Goal: Task Accomplishment & Management: Use online tool/utility

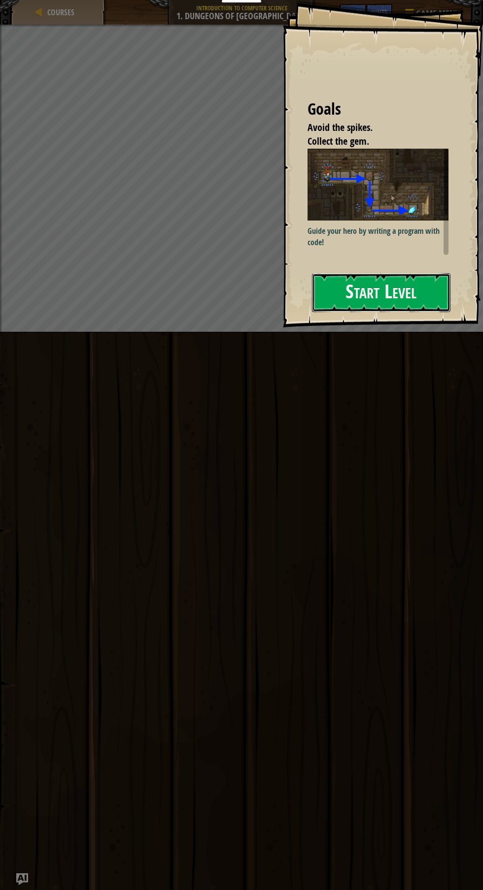
click at [388, 297] on button "Start Level" at bounding box center [381, 292] width 138 height 39
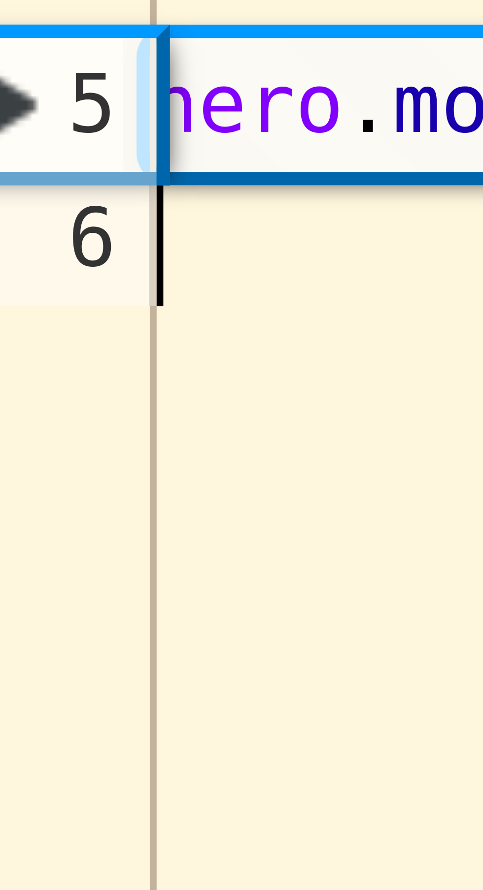
scroll to position [4, 0]
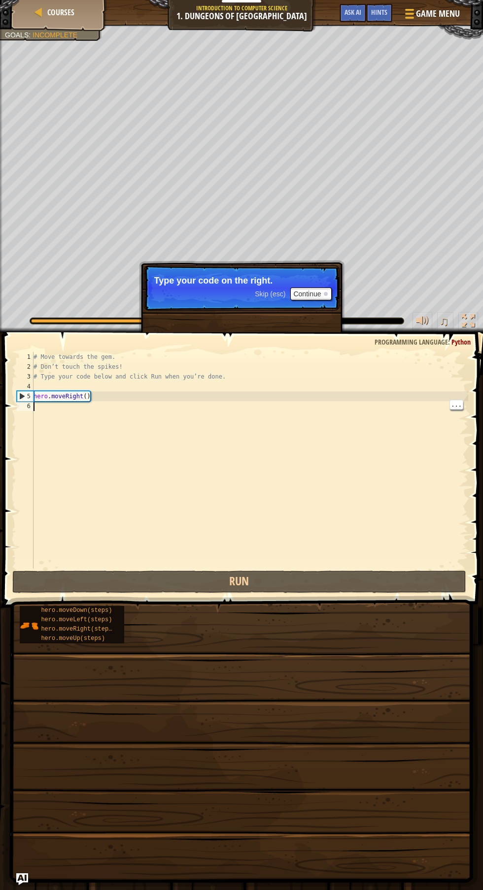
type textarea "hero.moveRight()"
click at [122, 394] on div "# Move towards the gem. # Don’t touch the spikes! # Type your code below and cl…" at bounding box center [250, 470] width 436 height 236
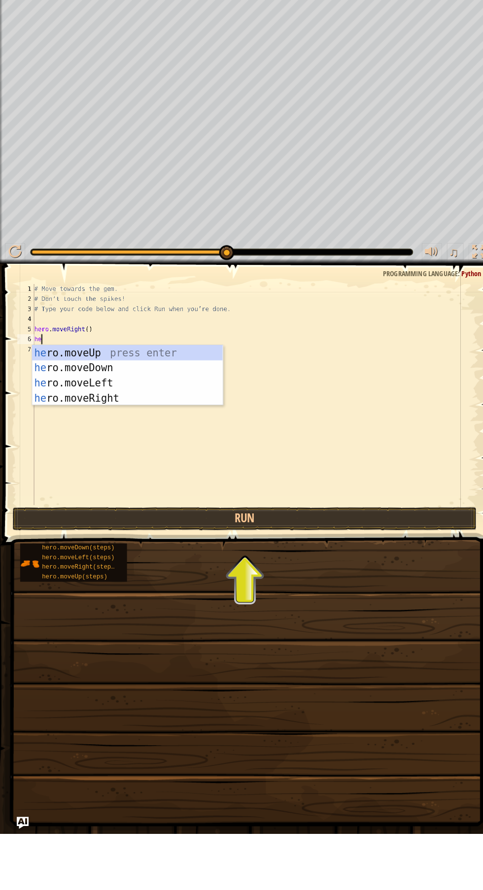
type textarea "her"
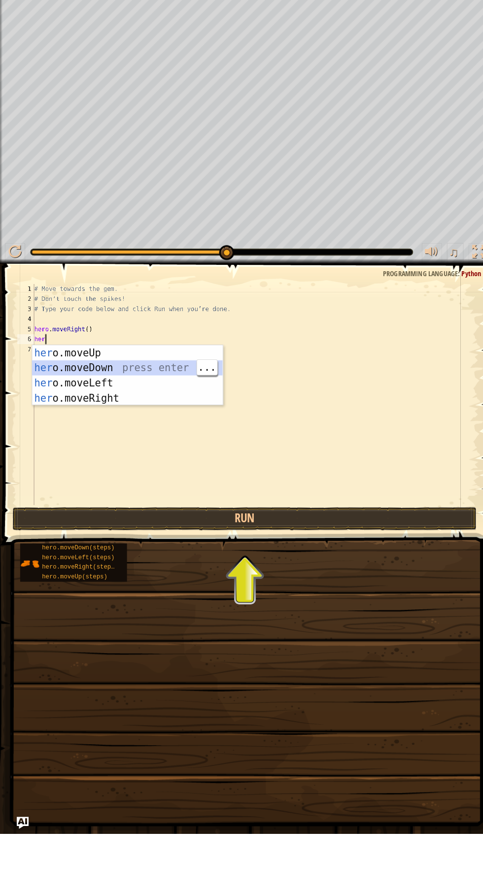
click at [121, 433] on div "her o.moveUp press enter her o.moveDown press enter her o.moveLeft press enter …" at bounding box center [125, 456] width 186 height 89
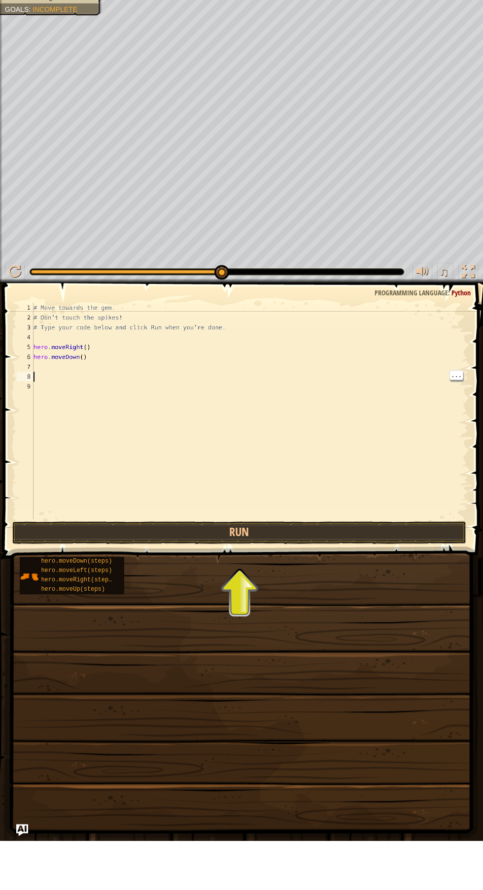
click at [44, 425] on div "# Move towards the gem. # Don’t touch the spikes! # Type your code below and cl…" at bounding box center [250, 470] width 436 height 236
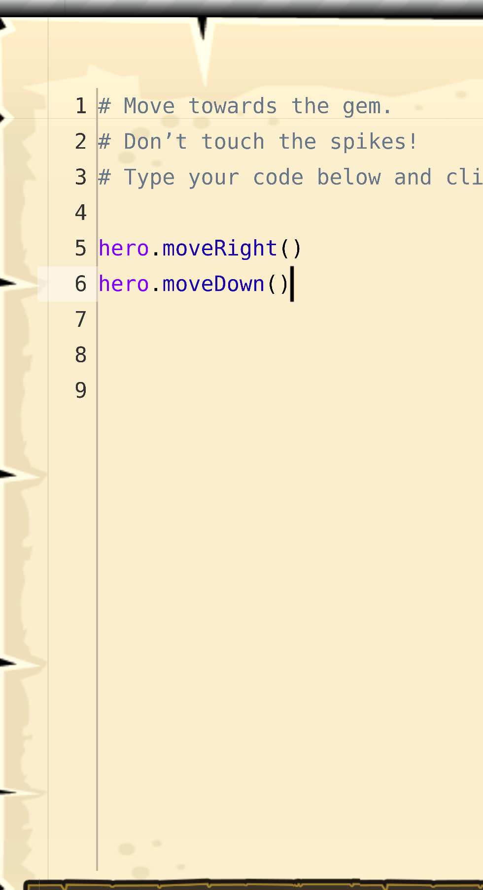
type textarea "hero.moveDown()"
click at [90, 407] on div "# Move towards the gem. # Don’t touch the spikes! # Type your code below and cl…" at bounding box center [250, 470] width 436 height 236
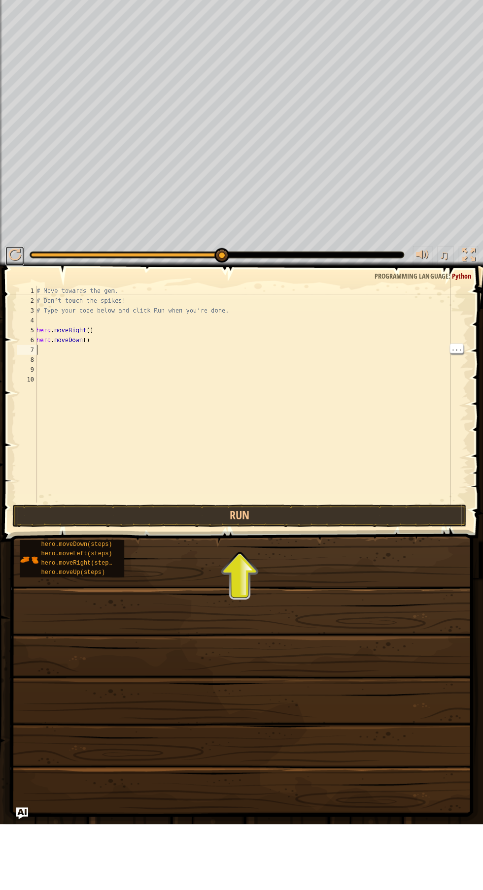
click at [20, 312] on button at bounding box center [15, 322] width 20 height 20
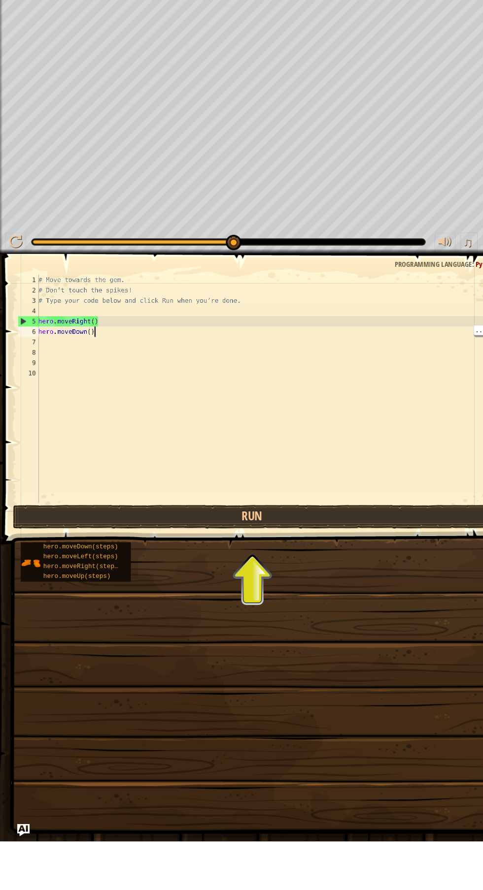
type textarea "hero.moveDown()"
click at [105, 409] on div "# Move towards the gem. # Don’t touch the spikes! # Type your code below and cl…" at bounding box center [250, 470] width 433 height 236
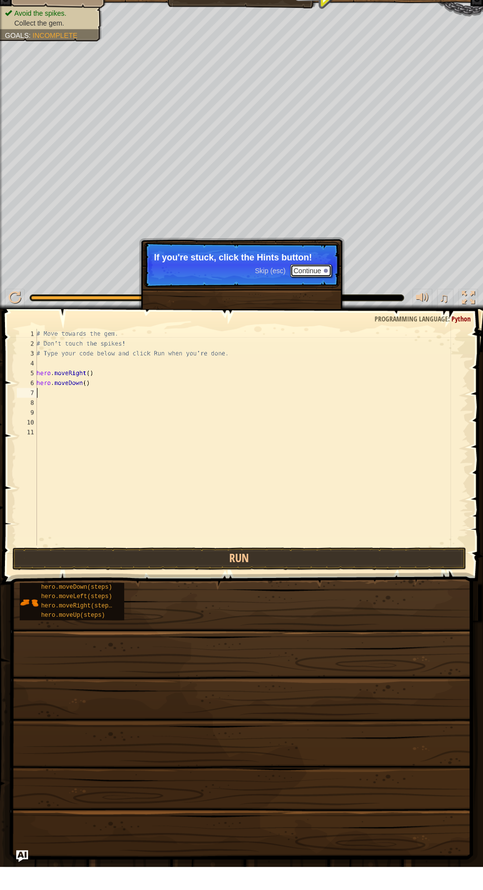
click at [325, 293] on div at bounding box center [326, 294] width 4 height 4
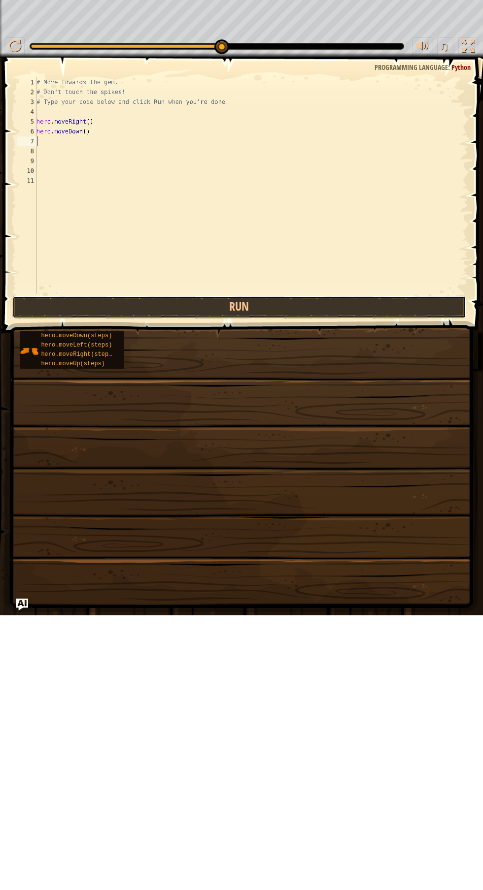
click at [256, 582] on button "Run" at bounding box center [239, 582] width 454 height 23
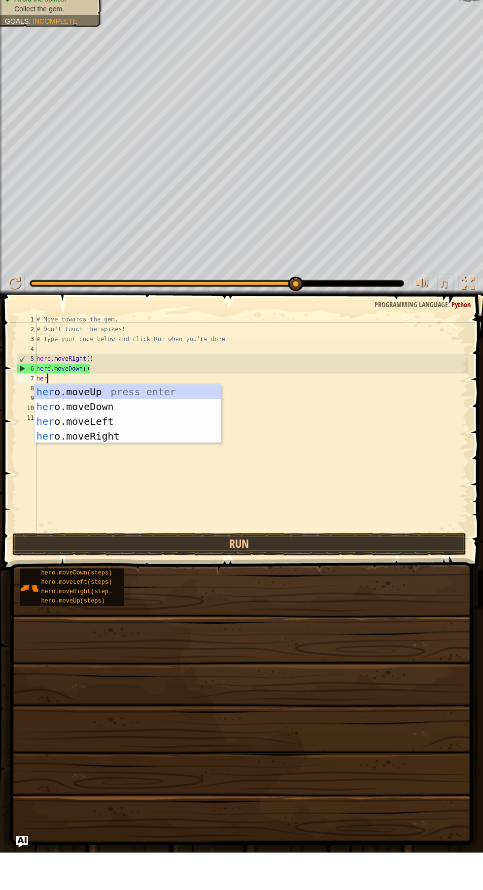
type textarea "hero"
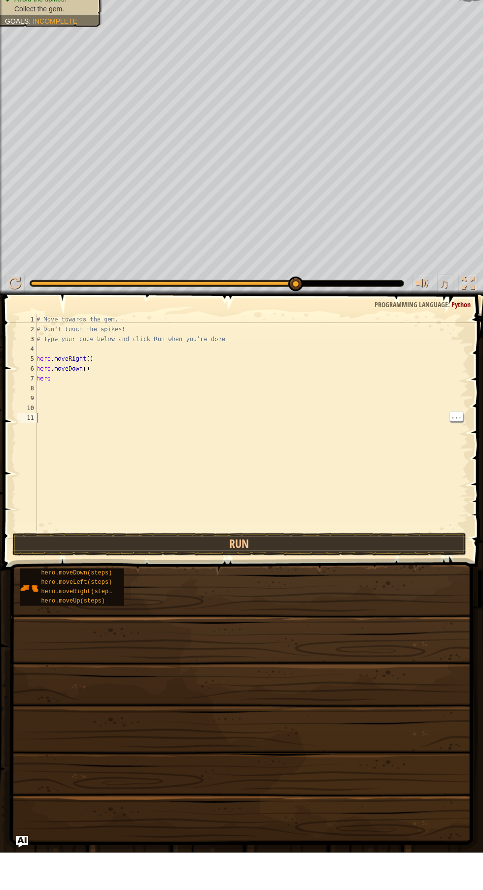
click at [134, 483] on div "# Move towards the gem. # Don’t touch the spikes! # Type your code below and cl…" at bounding box center [250, 470] width 433 height 236
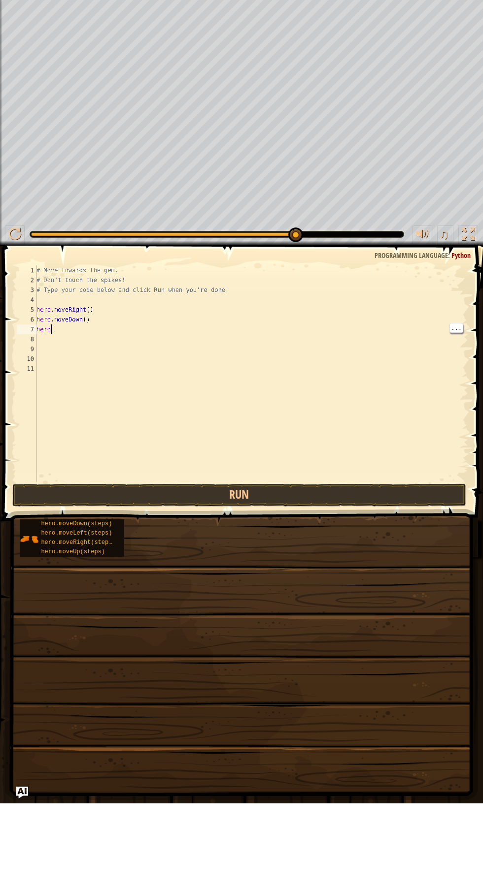
click at [73, 413] on div "# Move towards the gem. # Don’t touch the spikes! # Type your code below and cl…" at bounding box center [250, 470] width 433 height 236
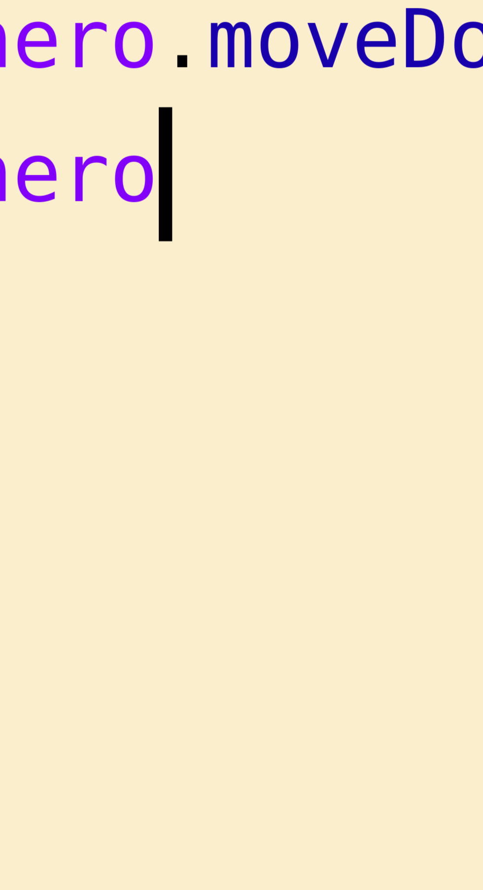
type textarea "hero."
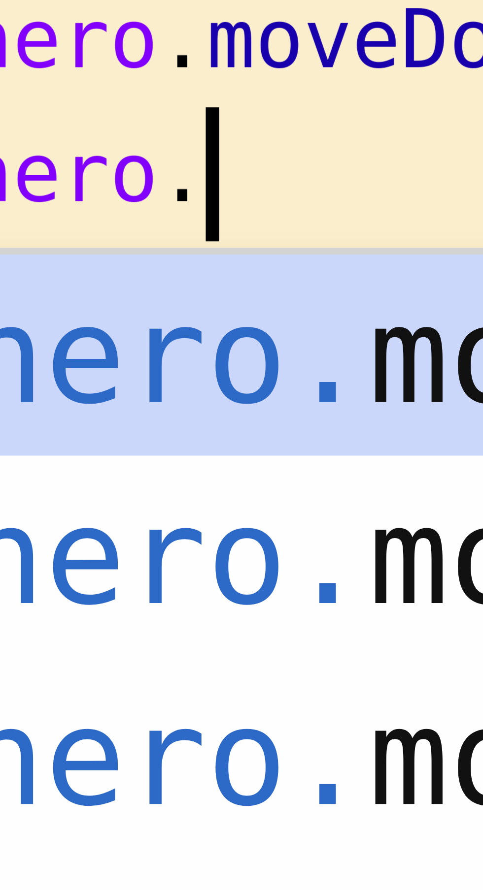
scroll to position [4, 1]
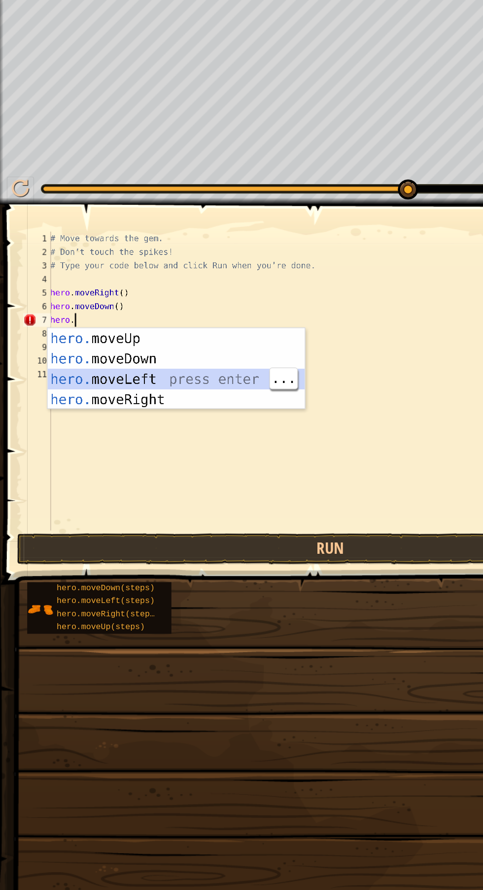
click at [125, 459] on div "hero. moveUp press enter hero. moveDown press enter hero. moveLeft press enter …" at bounding box center [127, 466] width 186 height 89
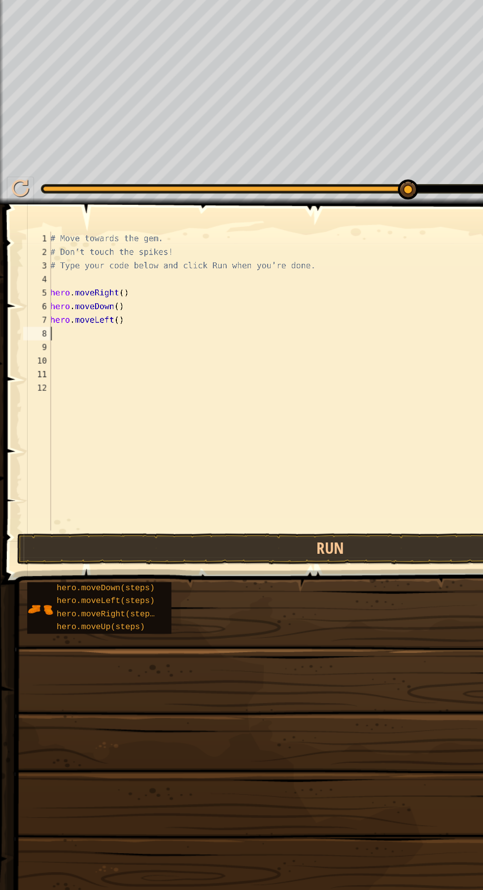
scroll to position [4, 0]
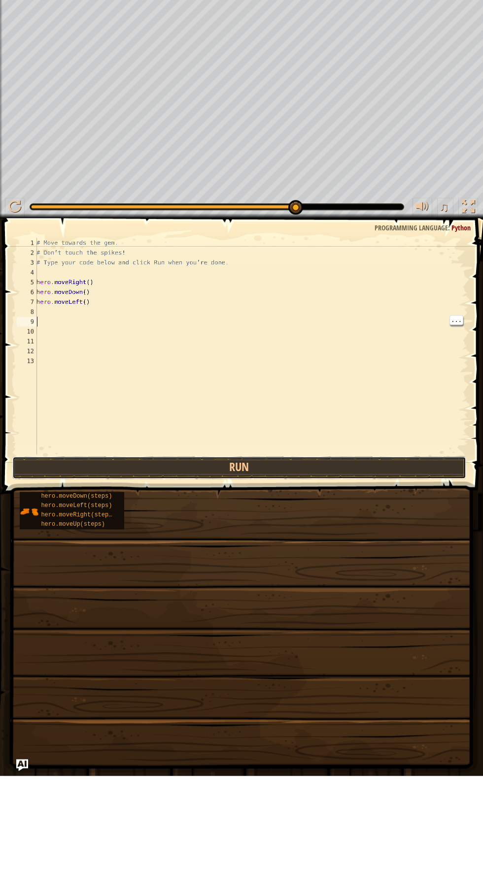
click at [249, 587] on button "Run" at bounding box center [239, 582] width 454 height 23
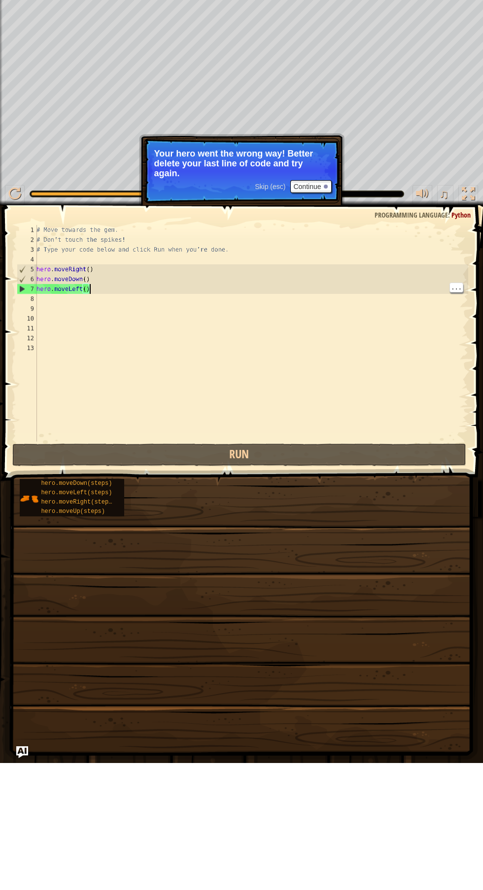
click at [112, 417] on div "# Move towards the gem. # Don’t touch the spikes! # Type your code below and cl…" at bounding box center [250, 470] width 433 height 236
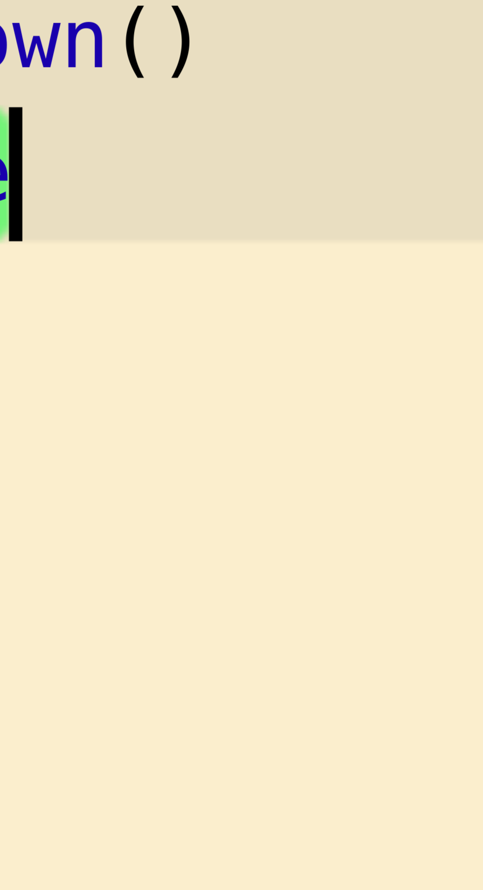
scroll to position [4, 2]
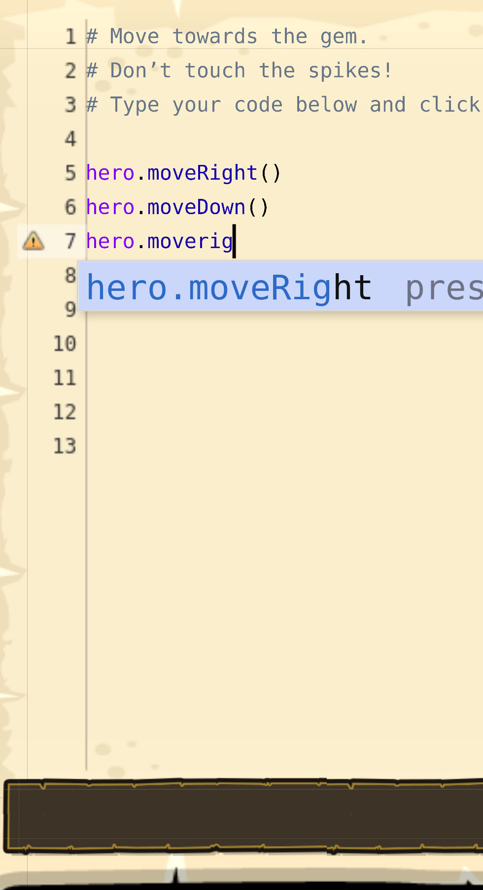
type textarea "hero.moverigh"
click at [103, 430] on div "hero.moveRigh t press enter" at bounding box center [127, 444] width 186 height 44
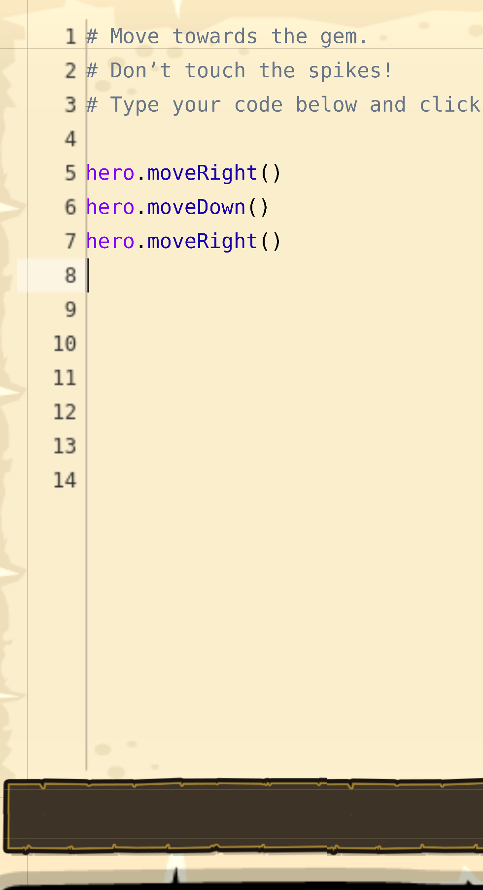
scroll to position [4, 0]
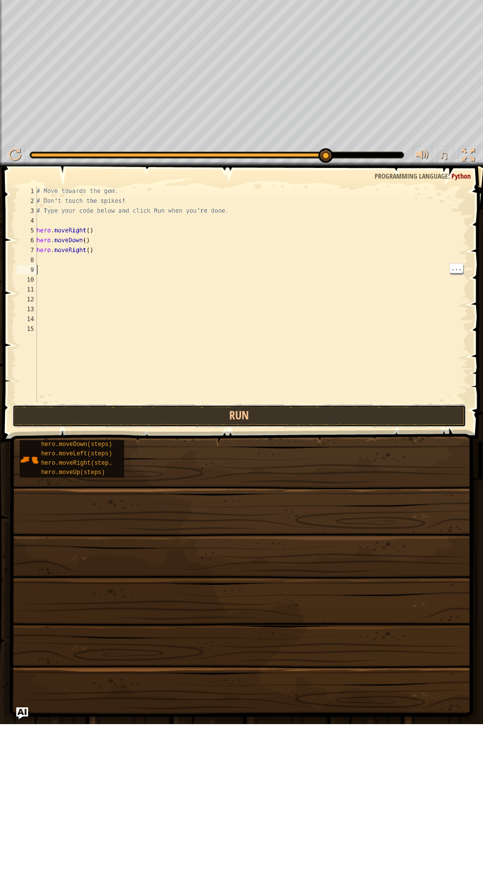
click at [255, 578] on button "Run" at bounding box center [239, 582] width 454 height 23
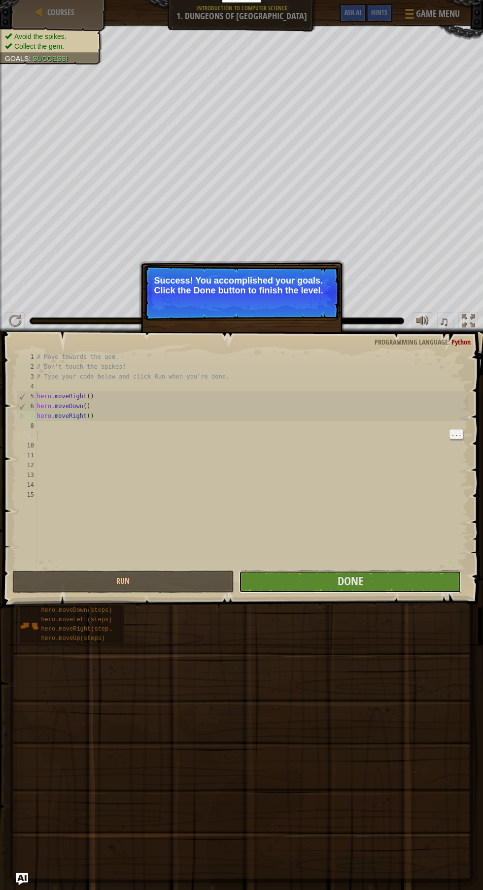
click at [356, 581] on span "Done" at bounding box center [350, 581] width 26 height 16
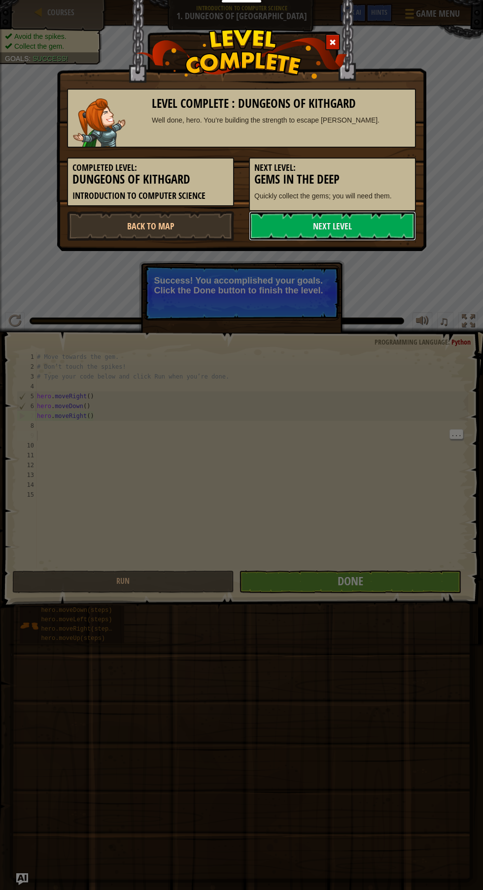
click at [344, 227] on link "Next Level" at bounding box center [332, 226] width 167 height 30
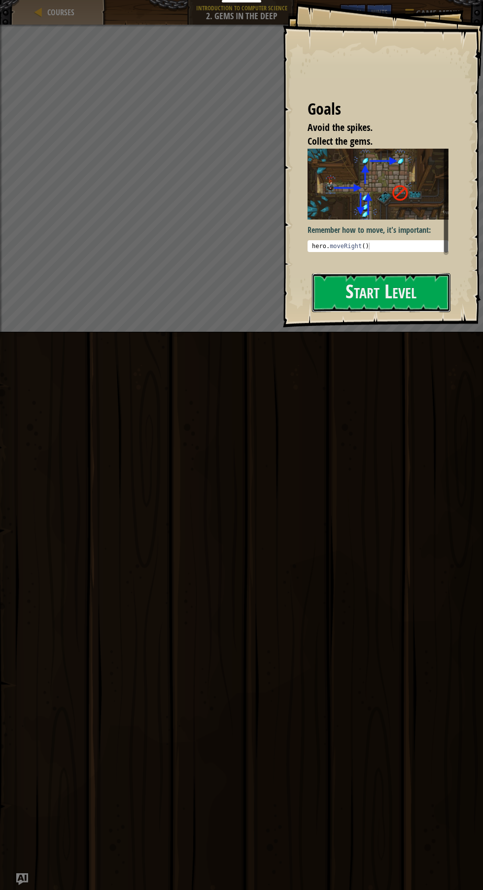
click at [383, 296] on button "Start Level" at bounding box center [381, 292] width 138 height 39
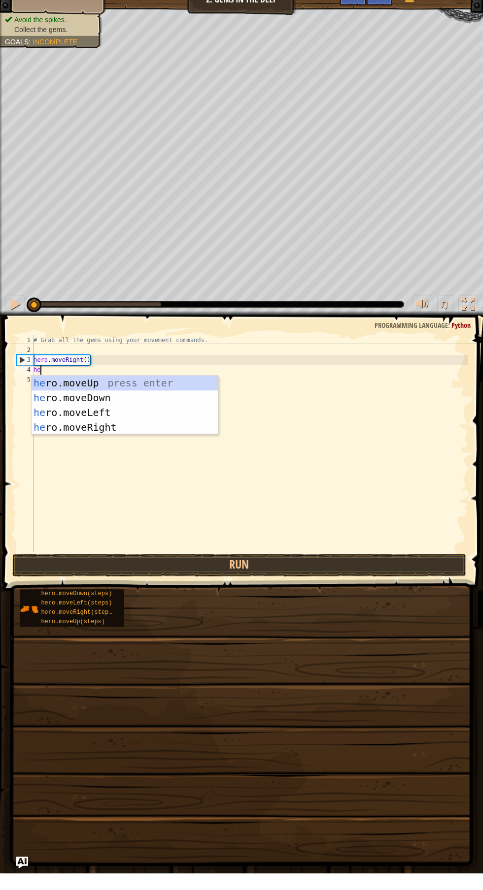
scroll to position [4, 0]
type textarea "hero."
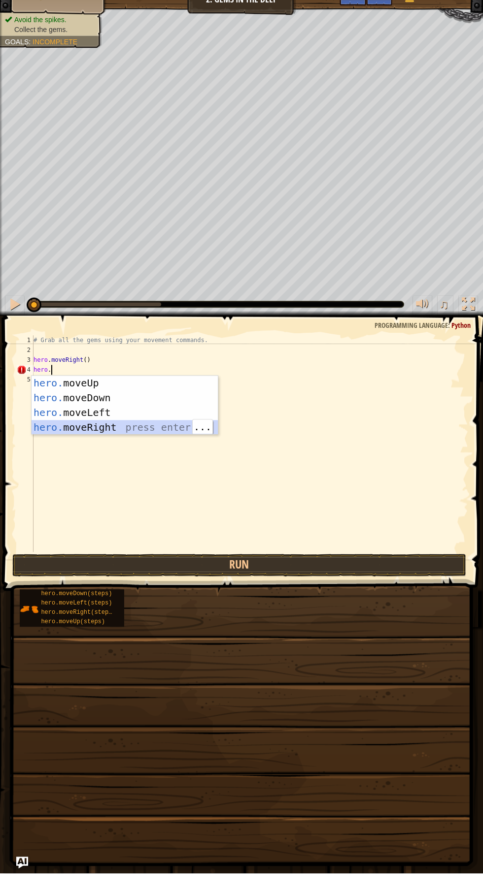
click at [131, 442] on div "hero. moveUp press enter hero. moveDown press enter hero. moveLeft press enter …" at bounding box center [125, 436] width 186 height 89
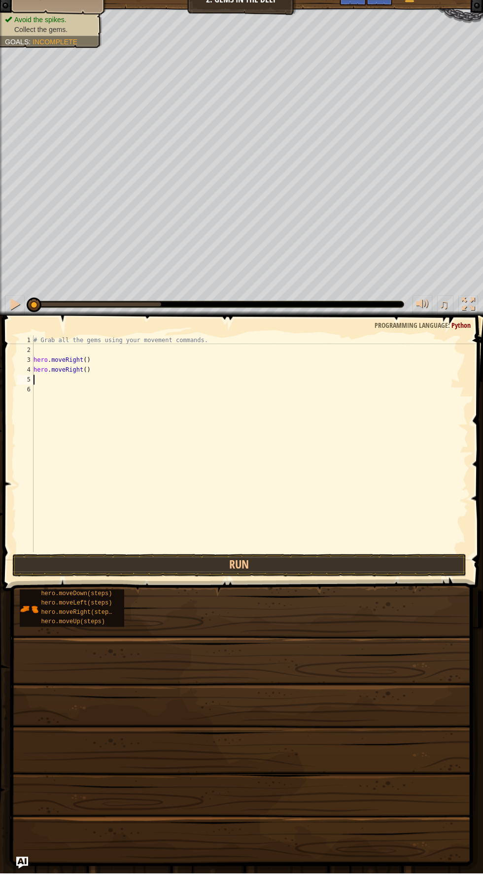
scroll to position [4, 0]
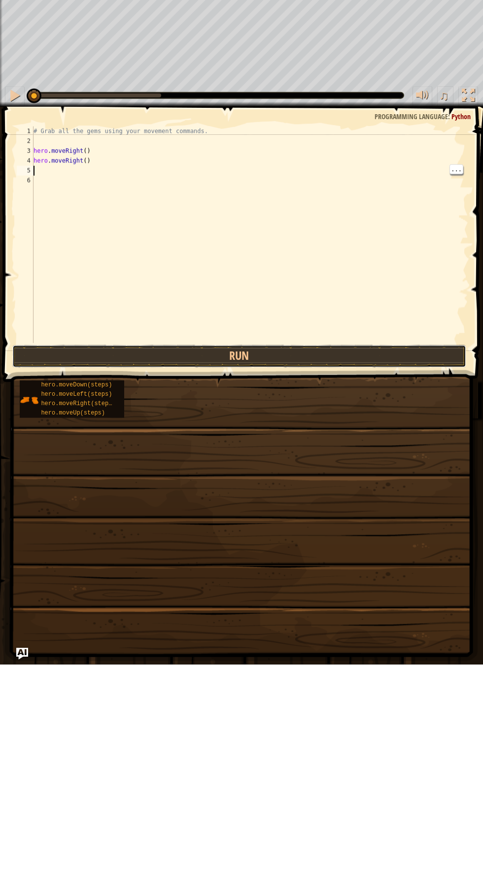
click at [268, 581] on button "Run" at bounding box center [239, 582] width 454 height 23
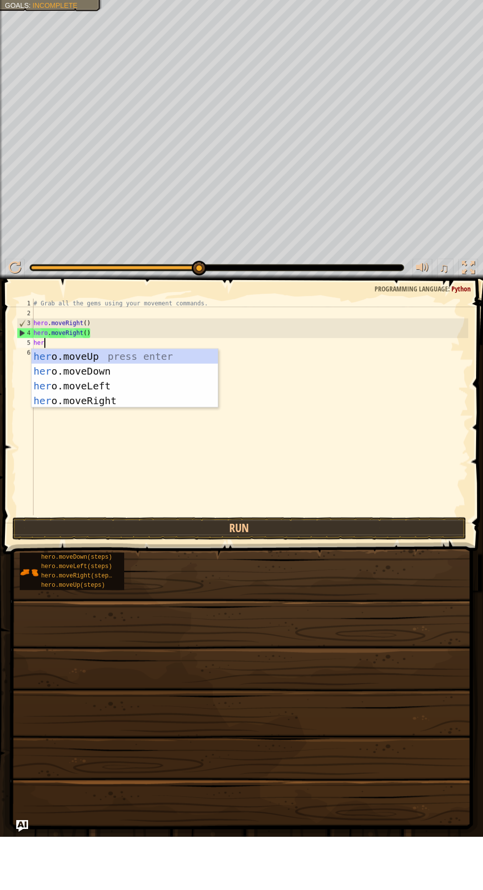
type textarea "hero"
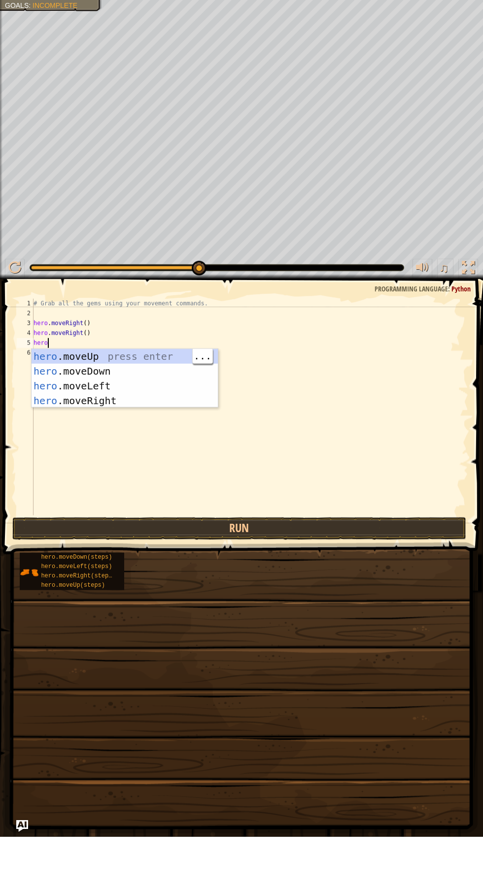
click at [156, 411] on div "hero .moveUp press enter hero .moveDown press enter hero .moveLeft press enter …" at bounding box center [125, 446] width 186 height 89
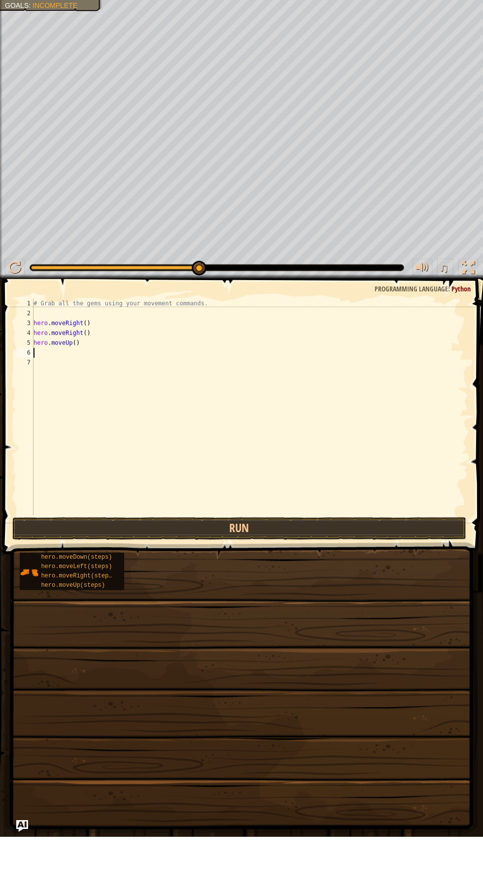
scroll to position [4, 0]
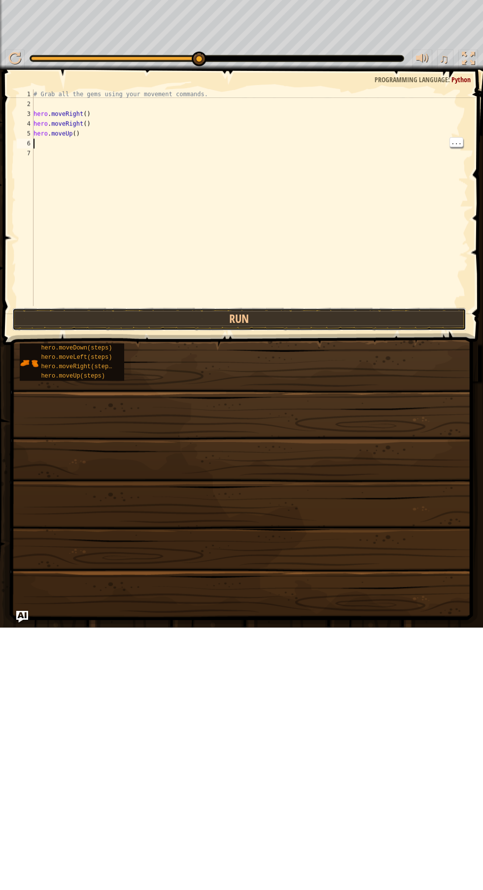
click at [293, 576] on button "Run" at bounding box center [239, 582] width 454 height 23
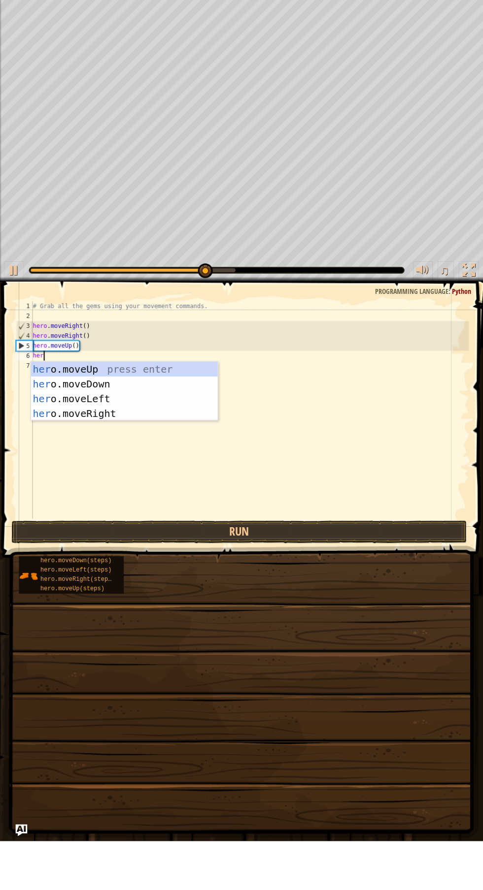
type textarea "hero"
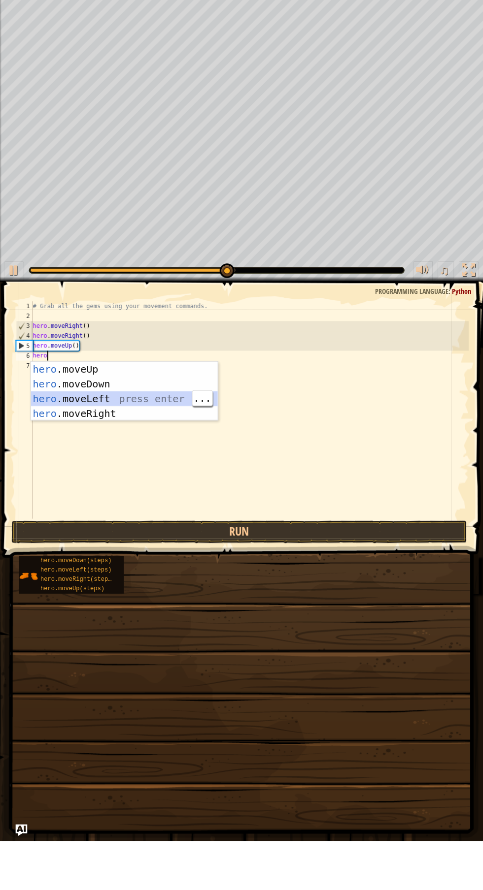
click at [133, 448] on div "hero .moveUp press enter hero .moveDown press enter hero .moveLeft press enter …" at bounding box center [125, 456] width 186 height 89
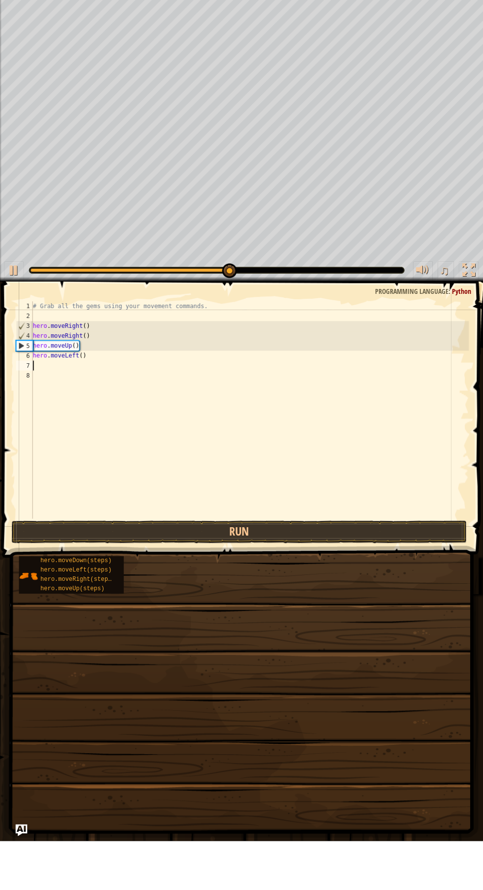
scroll to position [4, 0]
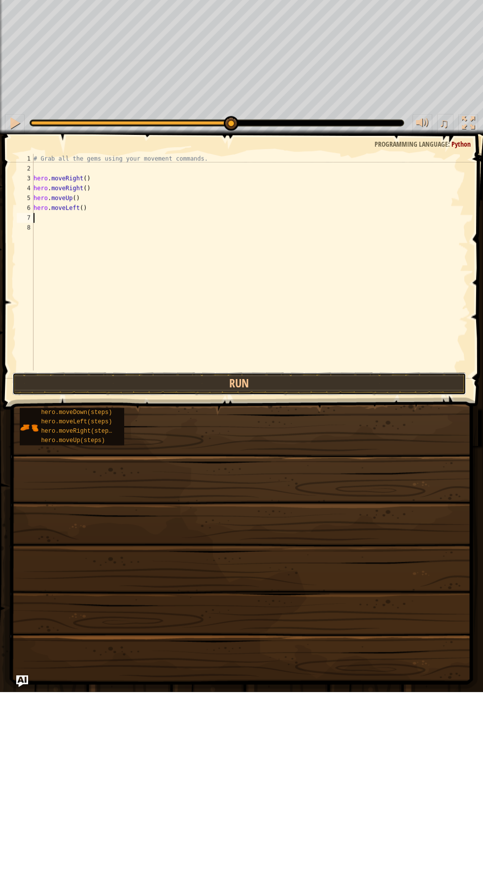
click at [250, 585] on button "Run" at bounding box center [239, 582] width 454 height 23
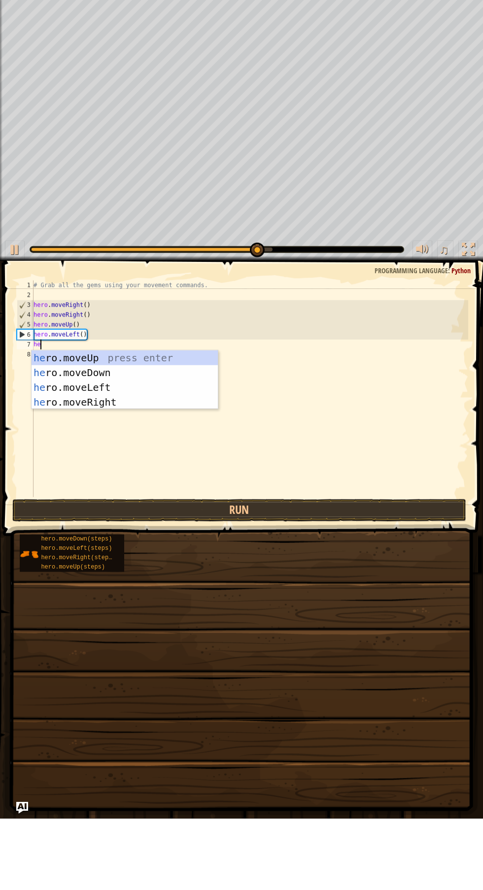
type textarea "her"
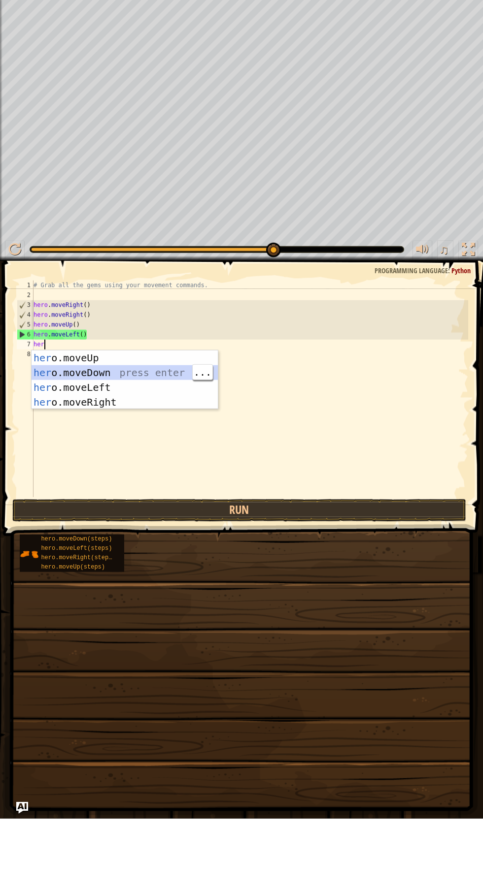
click at [147, 445] on div "her o.moveUp press enter her o.moveDown press enter her o.moveLeft press enter …" at bounding box center [125, 466] width 186 height 89
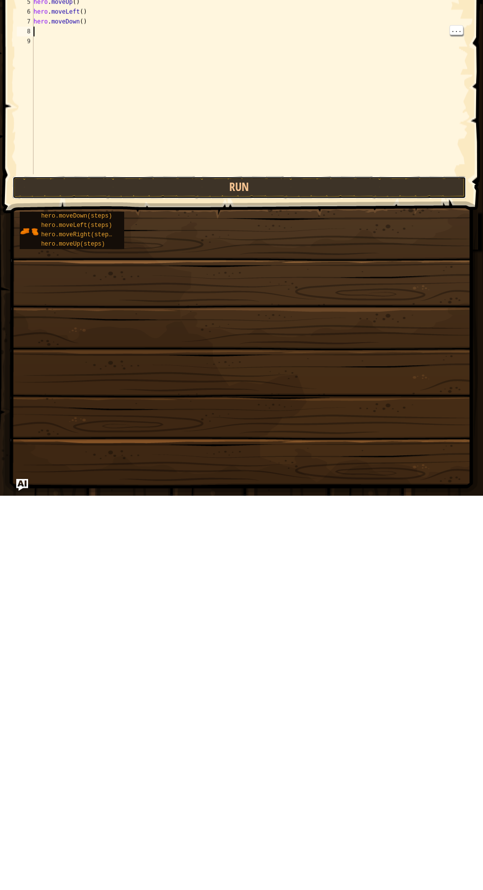
click at [266, 586] on button "Run" at bounding box center [239, 582] width 454 height 23
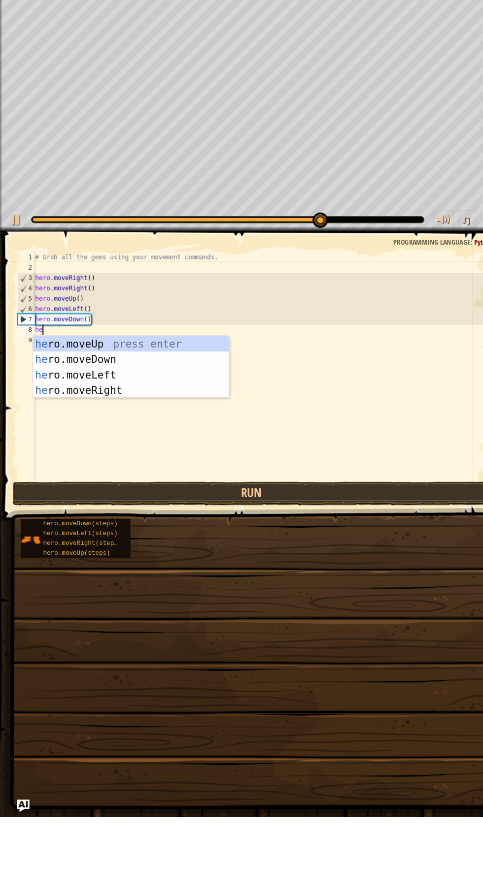
type textarea "her"
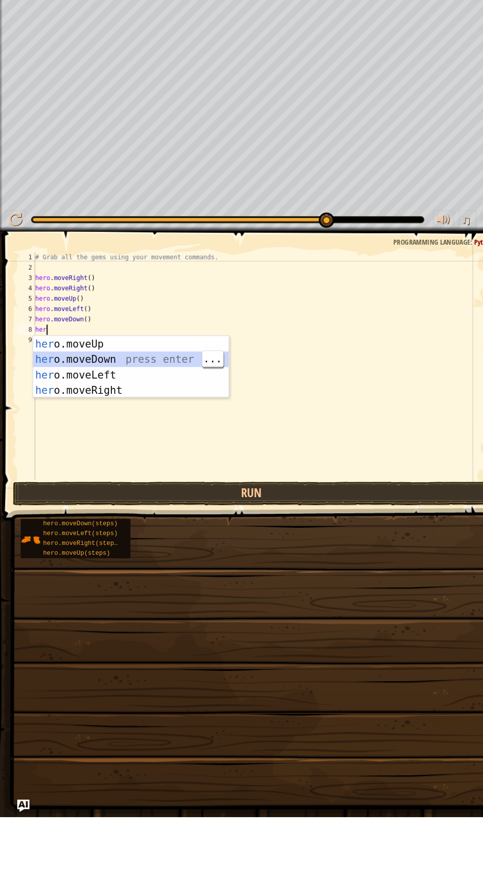
click at [117, 454] on div "her o.moveUp press enter her o.moveDown press enter her o.moveLeft press enter …" at bounding box center [125, 476] width 186 height 89
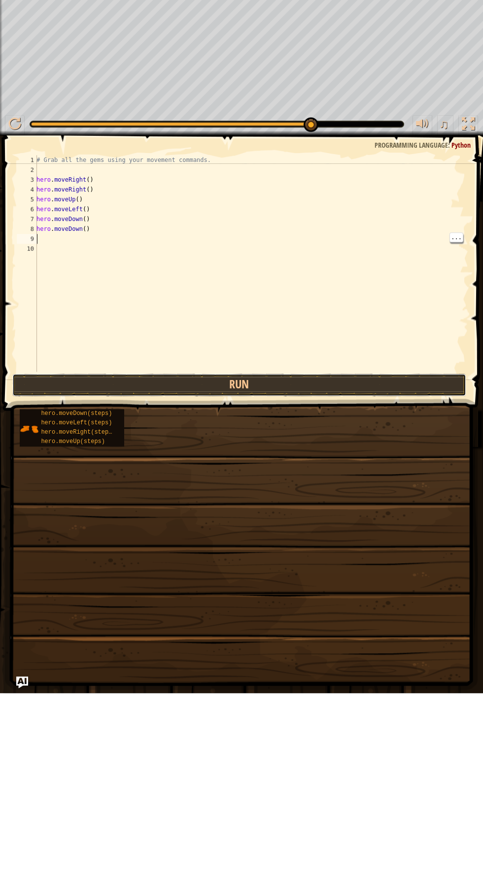
click at [266, 582] on button "Run" at bounding box center [239, 582] width 454 height 23
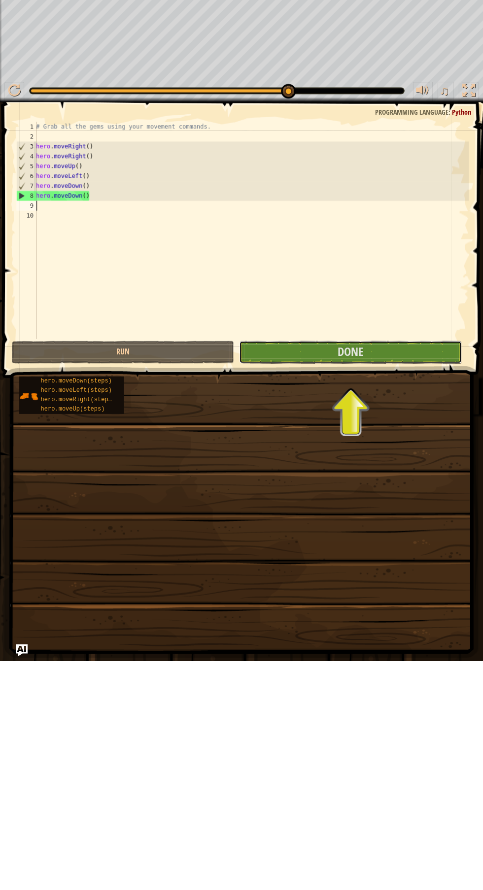
click at [368, 575] on button "Done" at bounding box center [350, 582] width 222 height 23
